Goal: Check status: Check status

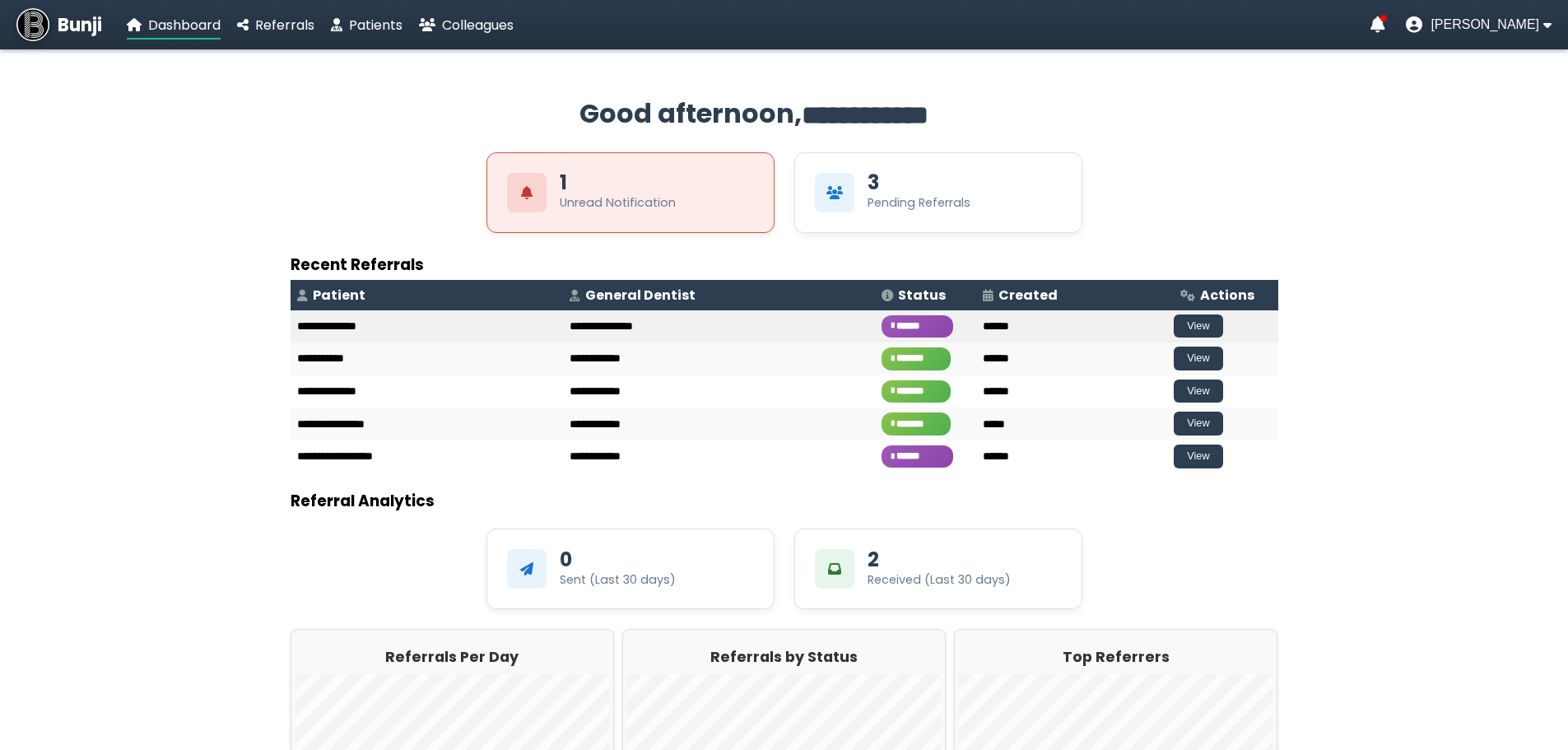
click at [331, 317] on td "**********" at bounding box center [427, 327] width 273 height 33
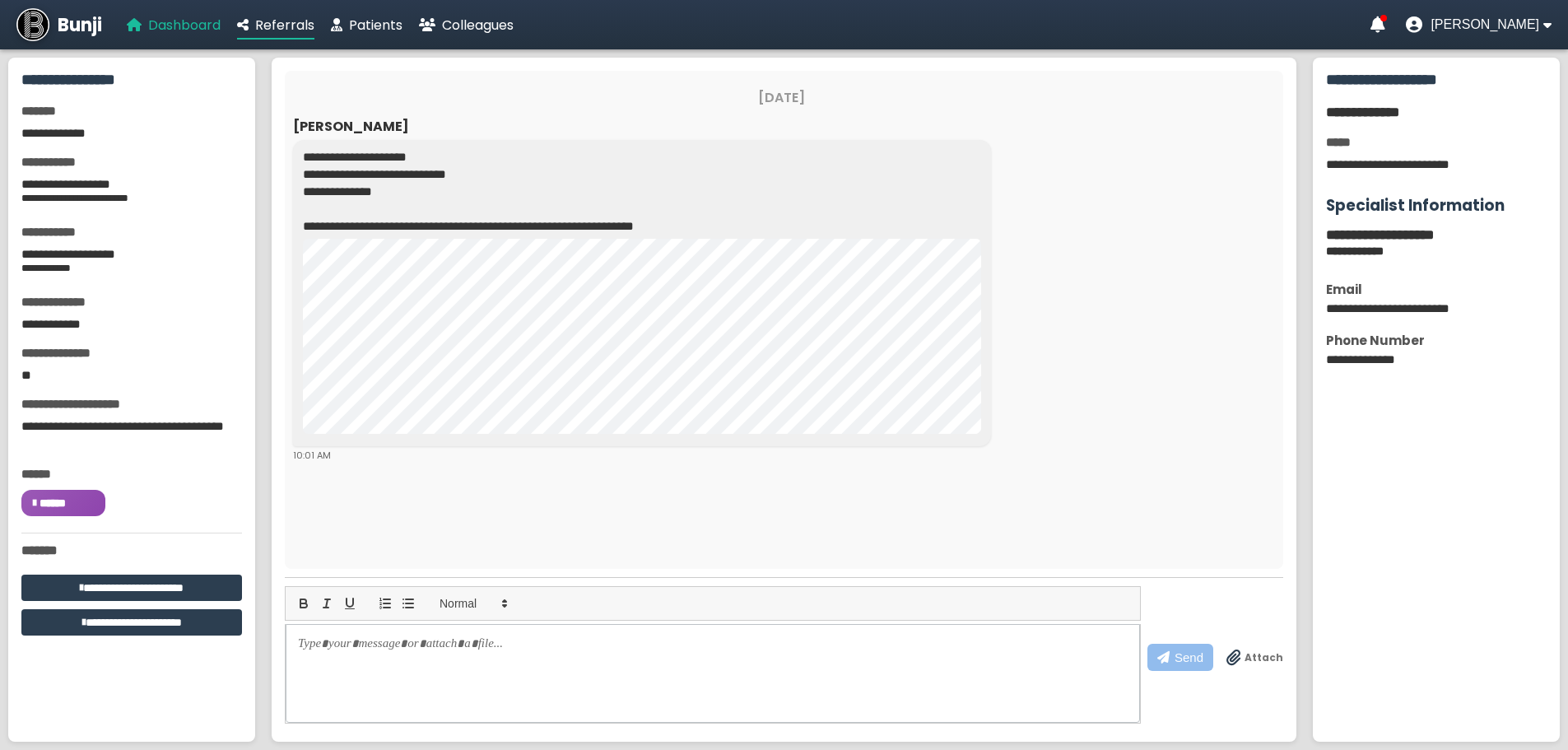
click at [167, 25] on span "Dashboard" at bounding box center [184, 24] width 73 height 19
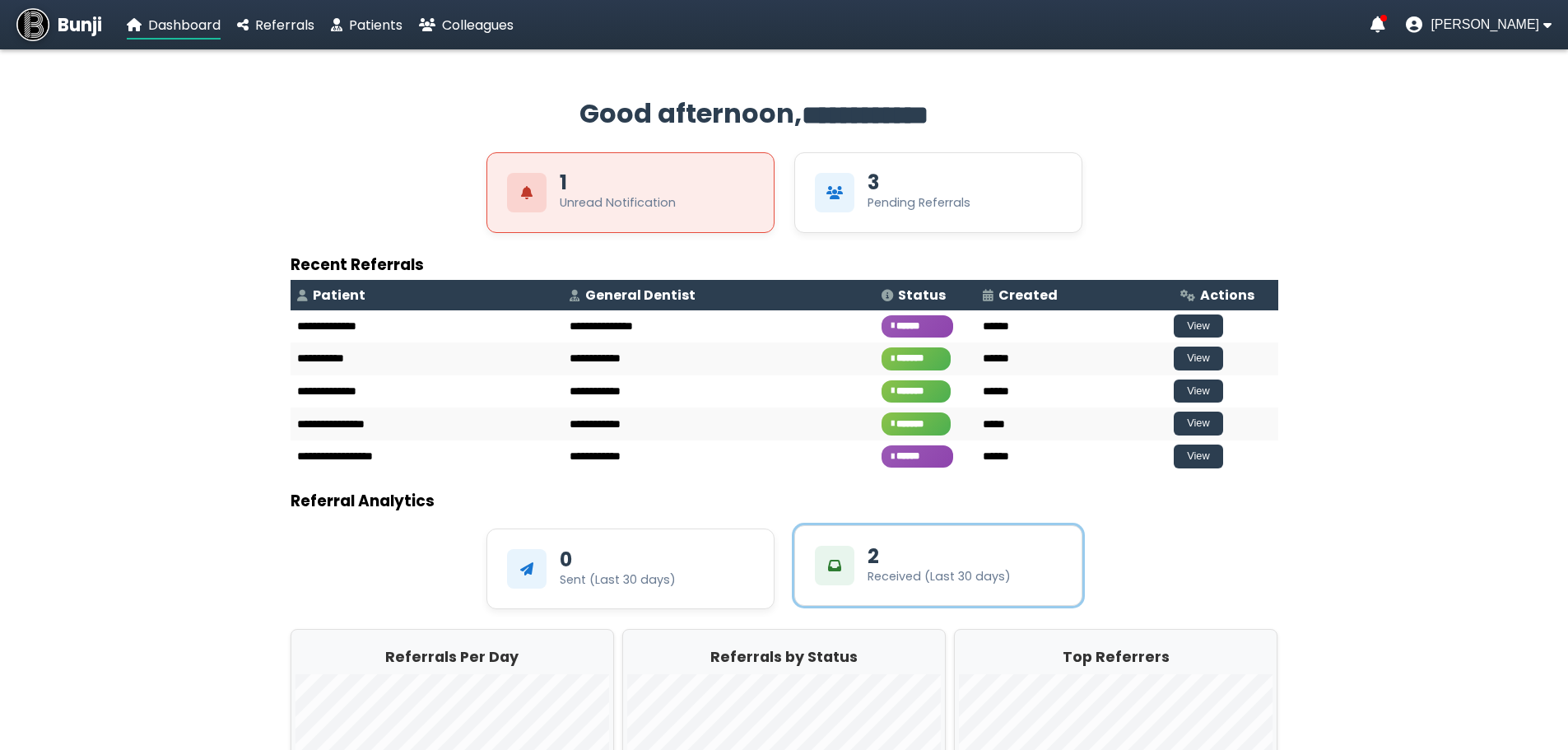
click at [972, 562] on div "2 Received (Last 30 days)" at bounding box center [940, 565] width 144 height 39
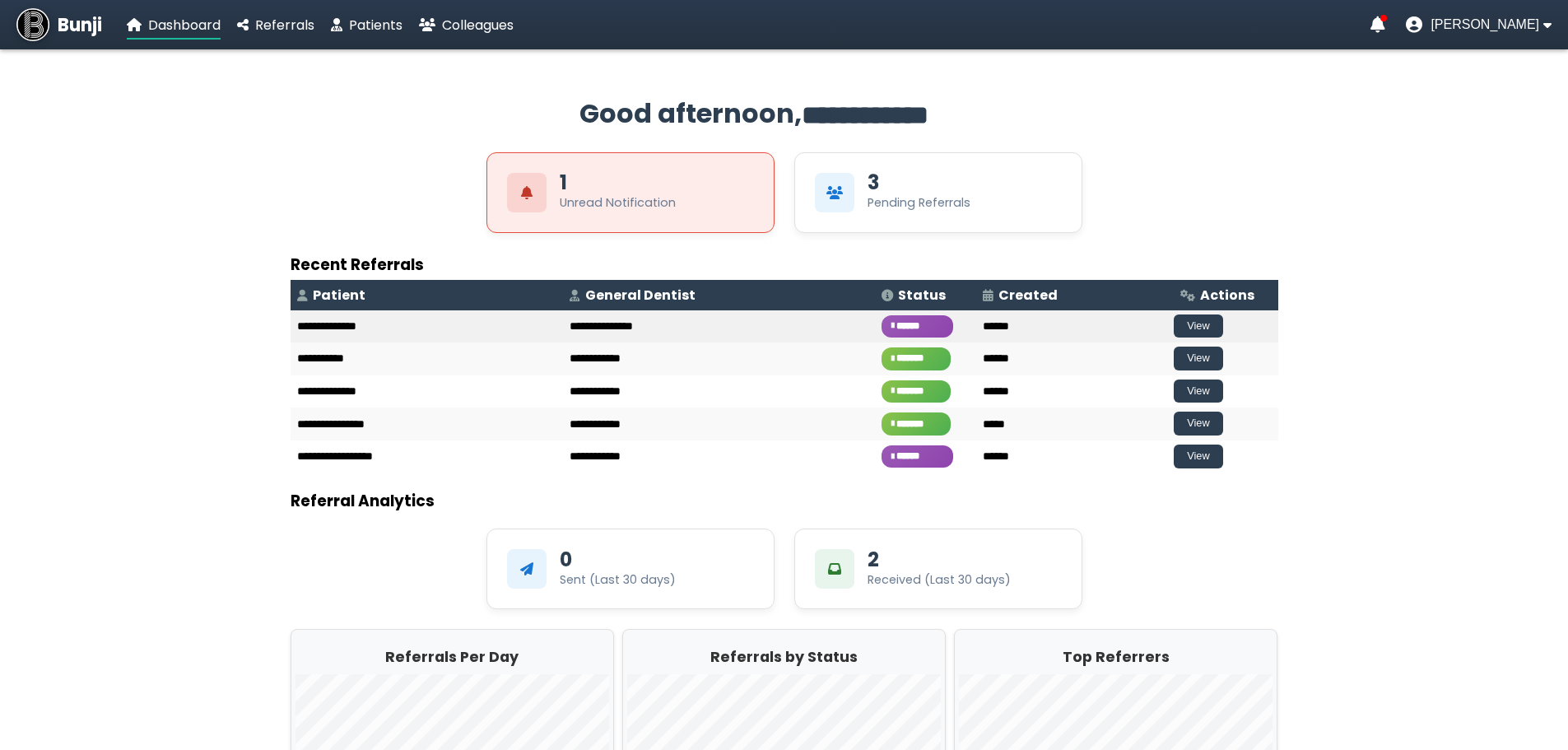
click at [563, 320] on td "**********" at bounding box center [719, 327] width 312 height 33
